Goal: Task Accomplishment & Management: Complete application form

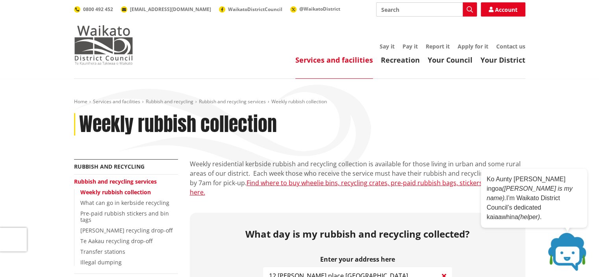
click at [117, 47] on img at bounding box center [103, 44] width 59 height 39
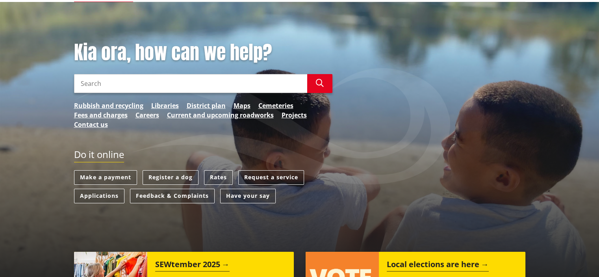
scroll to position [79, 0]
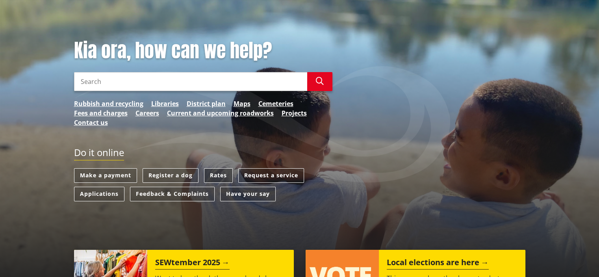
click at [219, 176] on link "Rates" at bounding box center [218, 175] width 29 height 15
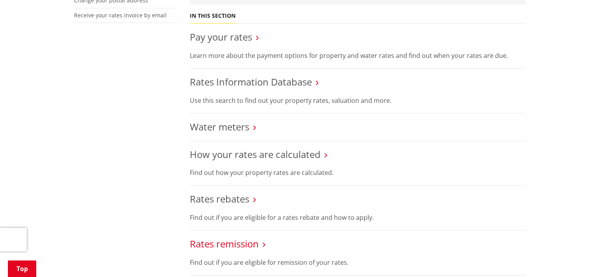
scroll to position [315, 0]
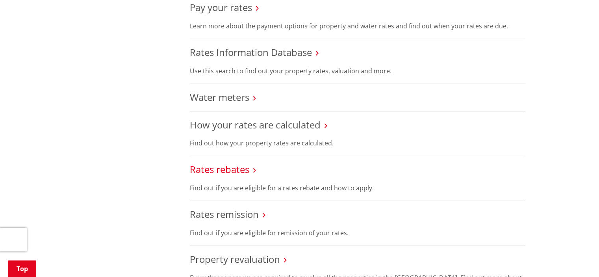
click at [225, 168] on link "Rates rebates" at bounding box center [219, 169] width 59 height 13
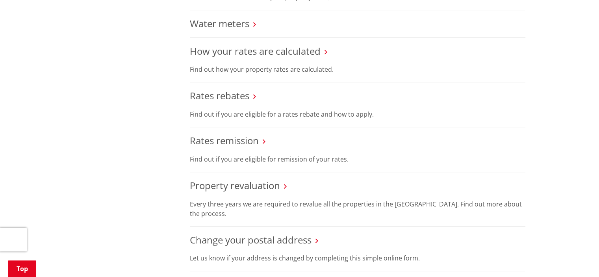
scroll to position [394, 0]
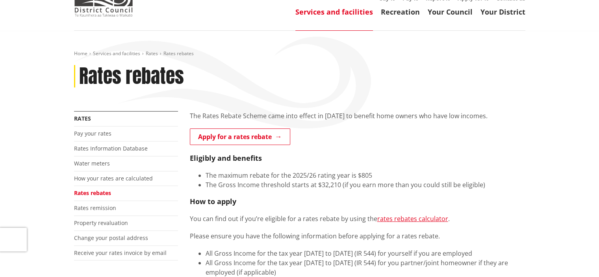
scroll to position [79, 0]
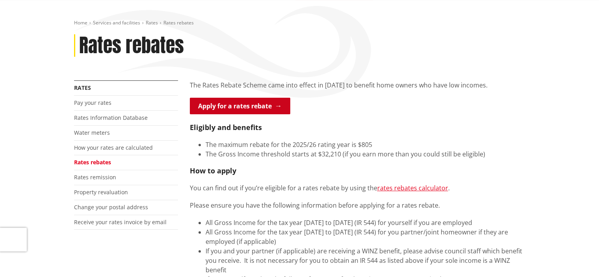
click at [263, 111] on link "Apply for a rates rebate" at bounding box center [240, 106] width 100 height 17
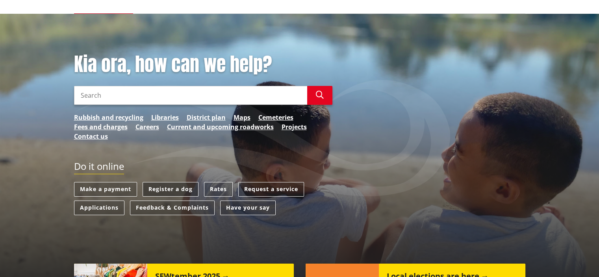
scroll to position [79, 0]
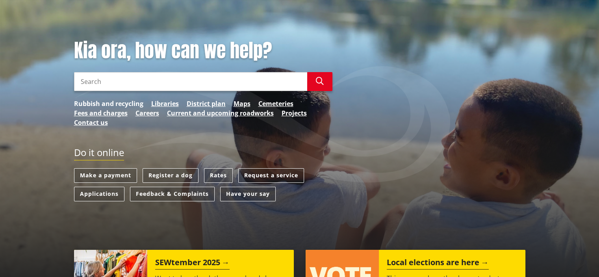
click at [119, 104] on link "Rubbish and recycling" at bounding box center [108, 103] width 69 height 9
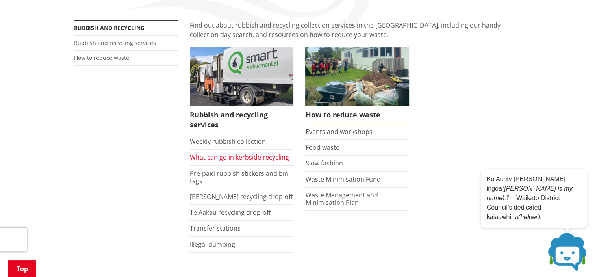
scroll to position [157, 0]
